Goal: Task Accomplishment & Management: Use online tool/utility

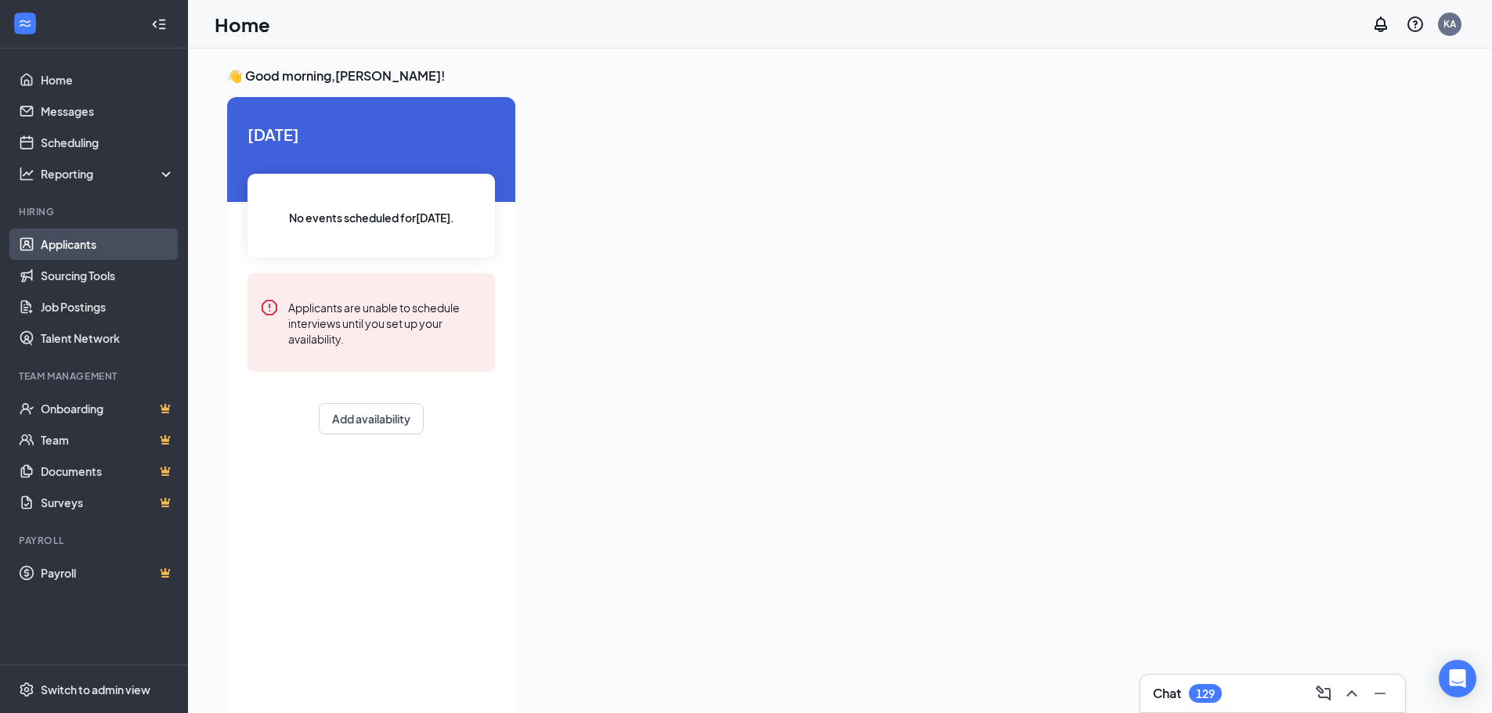
click at [125, 234] on link "Applicants" at bounding box center [108, 244] width 134 height 31
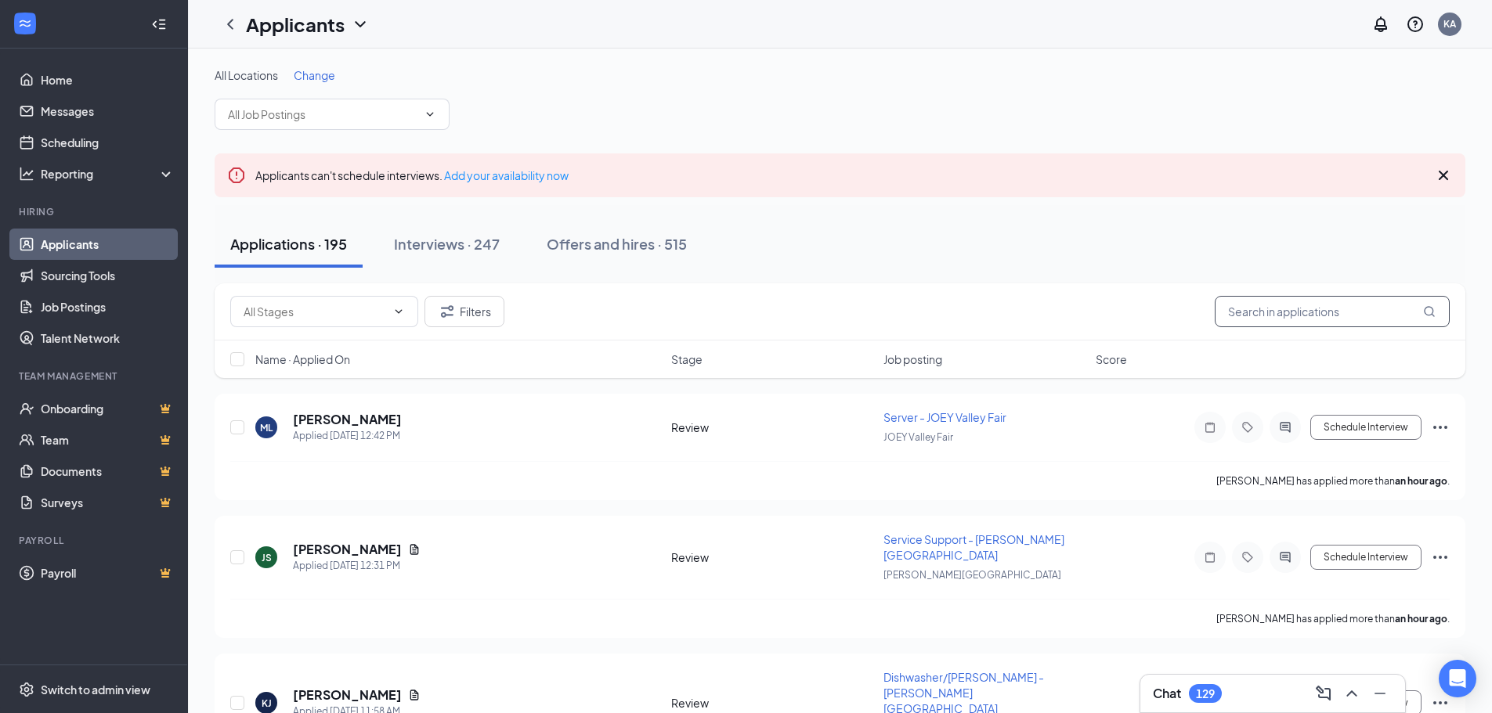
click at [1304, 324] on input "text" at bounding box center [1332, 311] width 235 height 31
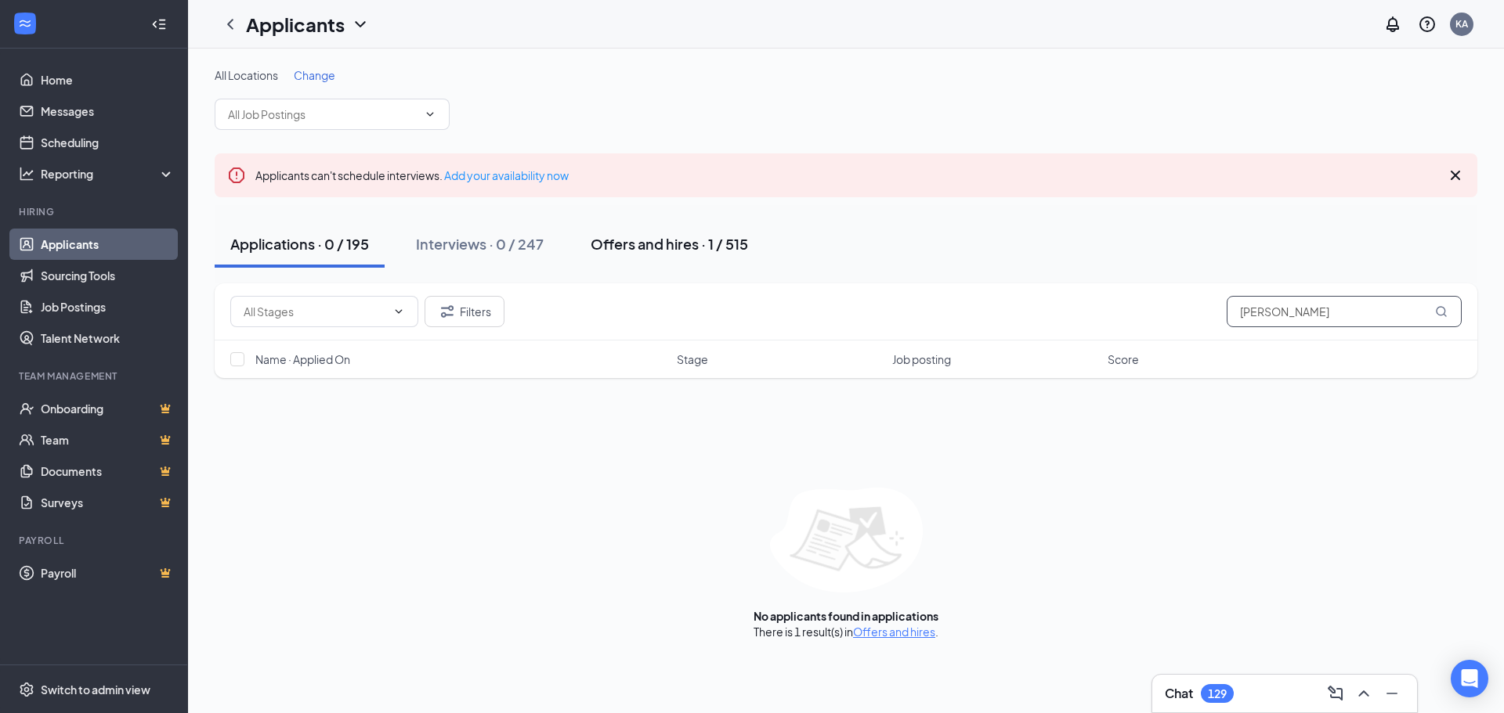
type input "[PERSON_NAME]"
click at [688, 248] on div "Offers and hires · 1 / 515" at bounding box center [668, 244] width 157 height 20
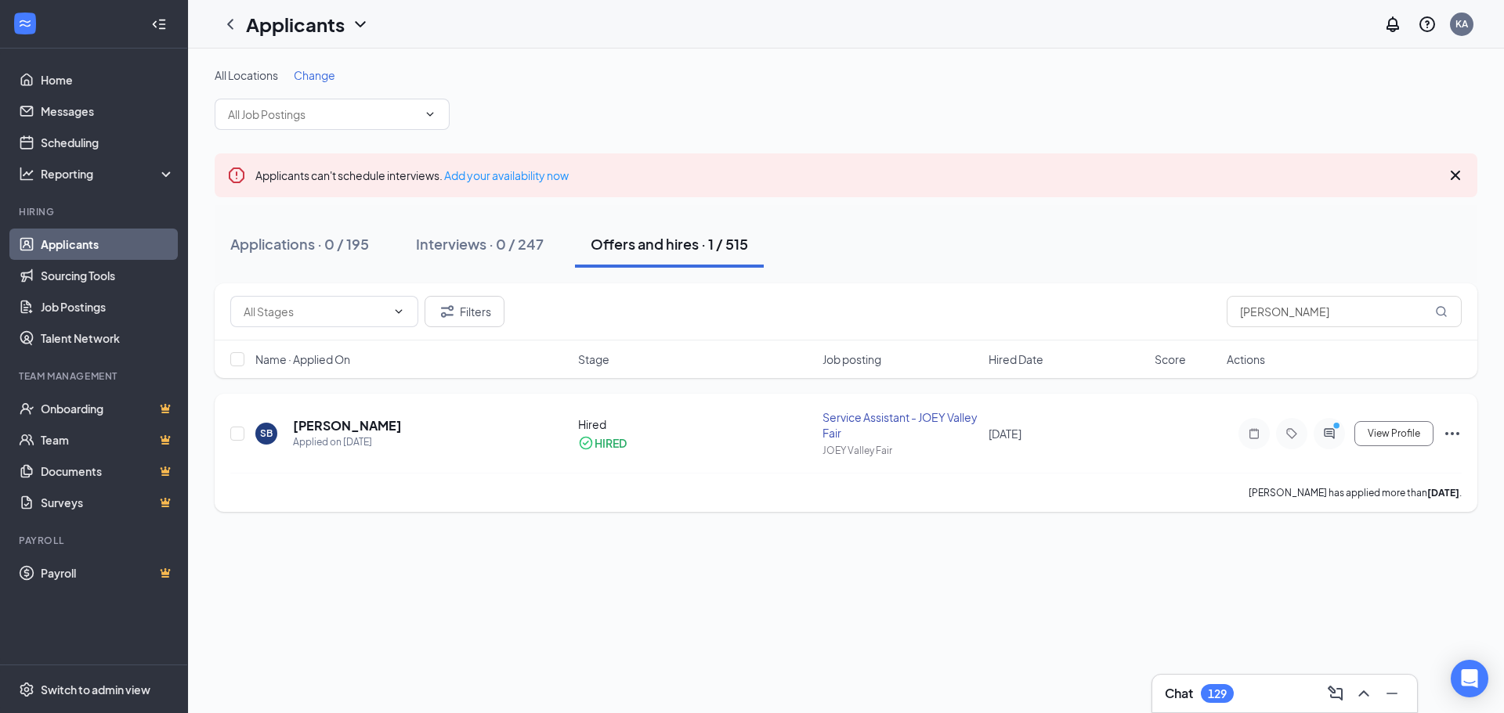
click at [1441, 434] on div "View Profile" at bounding box center [1343, 433] width 235 height 31
click at [1446, 433] on icon "Ellipses" at bounding box center [1452, 433] width 14 height 3
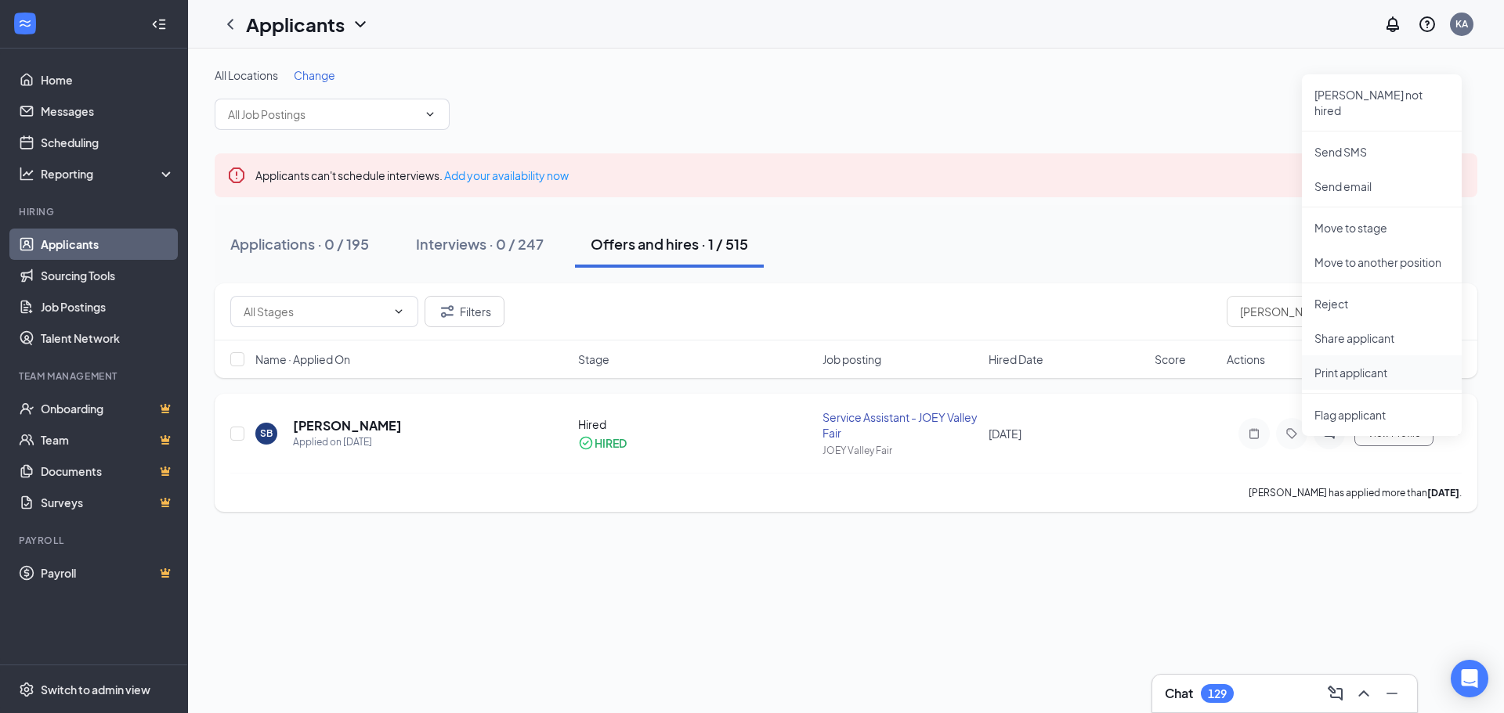
click at [1381, 365] on p "Print applicant" at bounding box center [1381, 373] width 135 height 16
